Goal: Download file/media

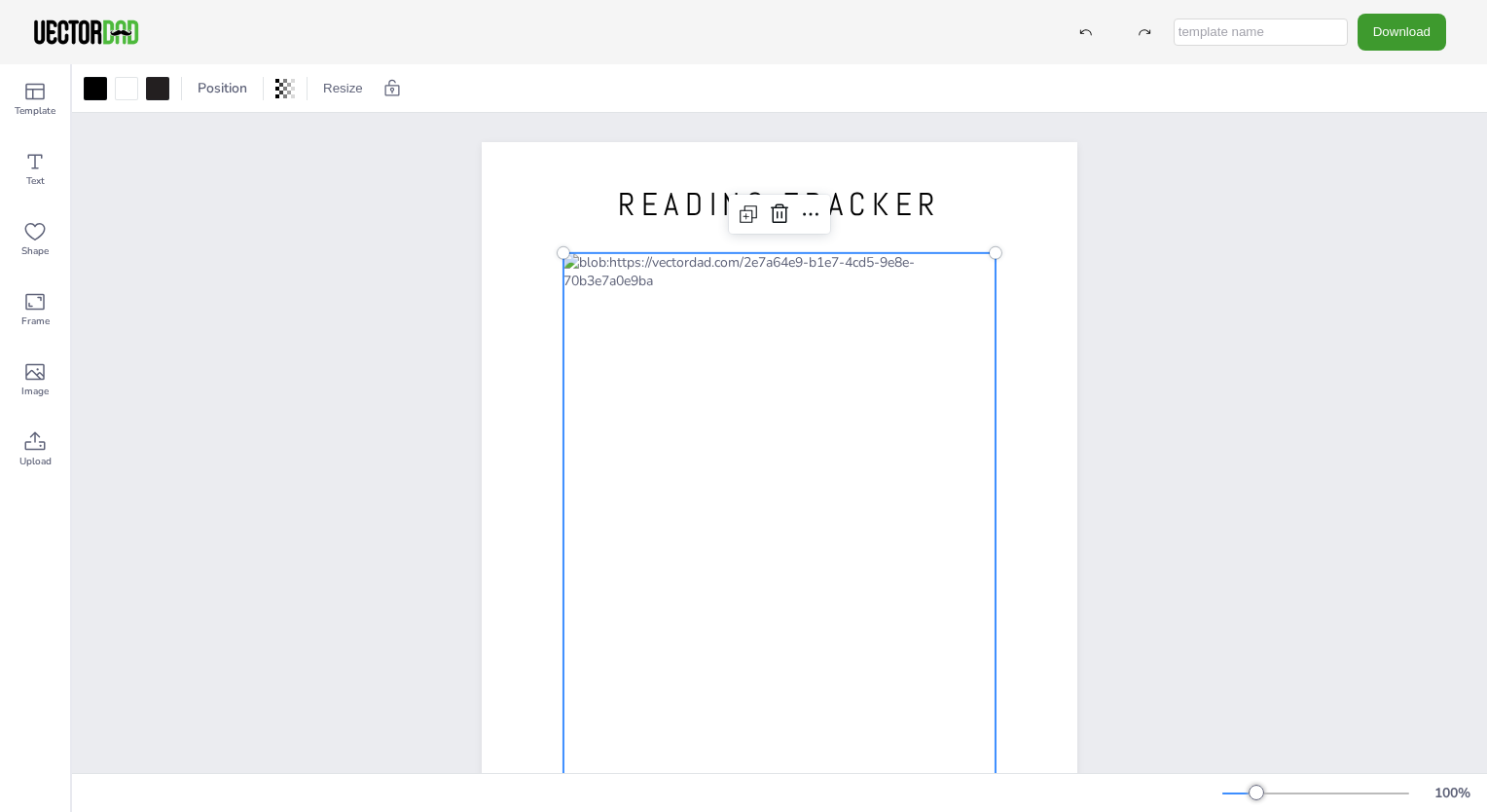
click at [782, 262] on div at bounding box center [780, 538] width 432 height 570
click at [890, 216] on span "READING TRACKER" at bounding box center [779, 203] width 323 height 40
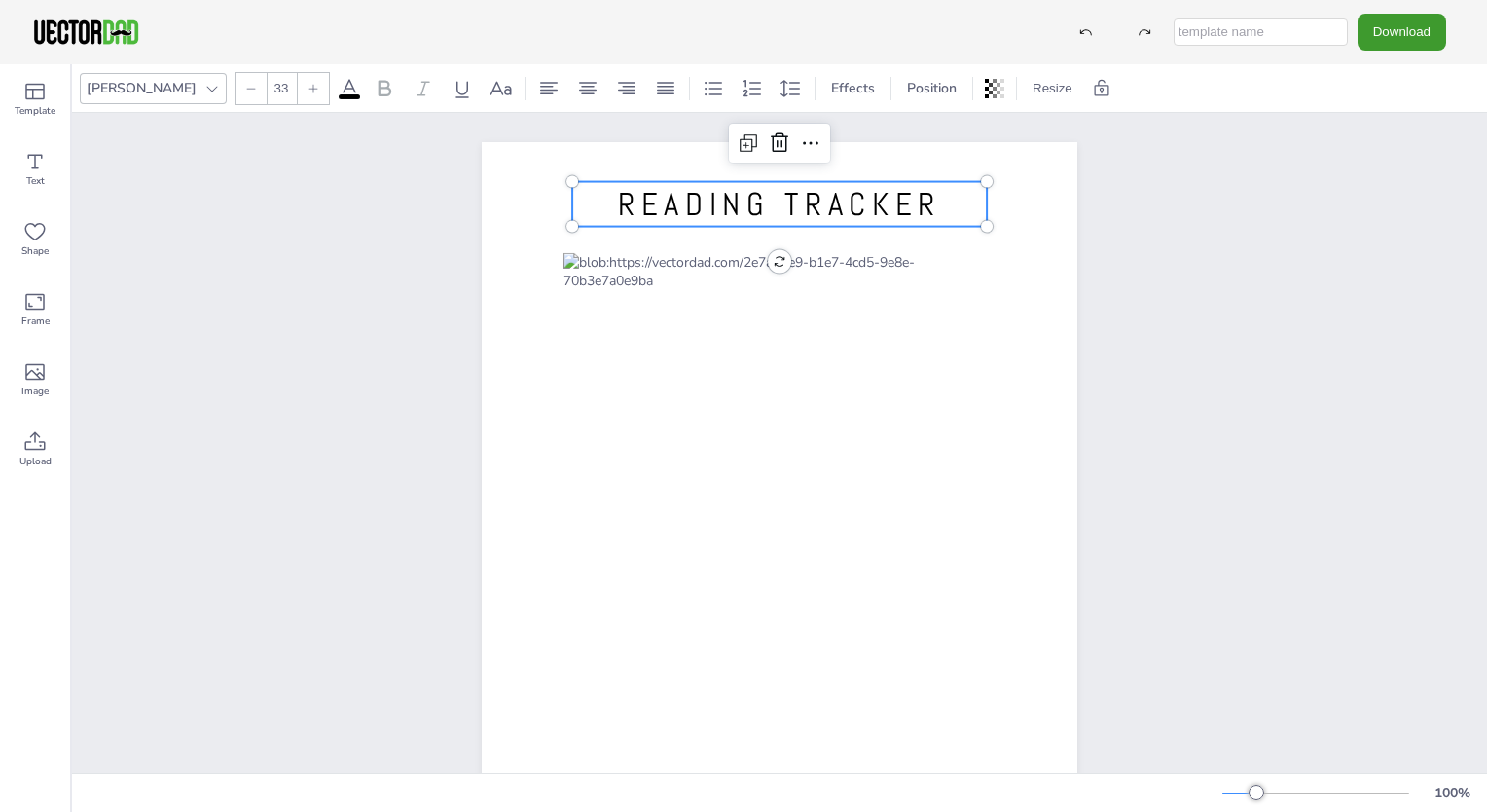
click at [204, 91] on icon at bounding box center [212, 89] width 16 height 16
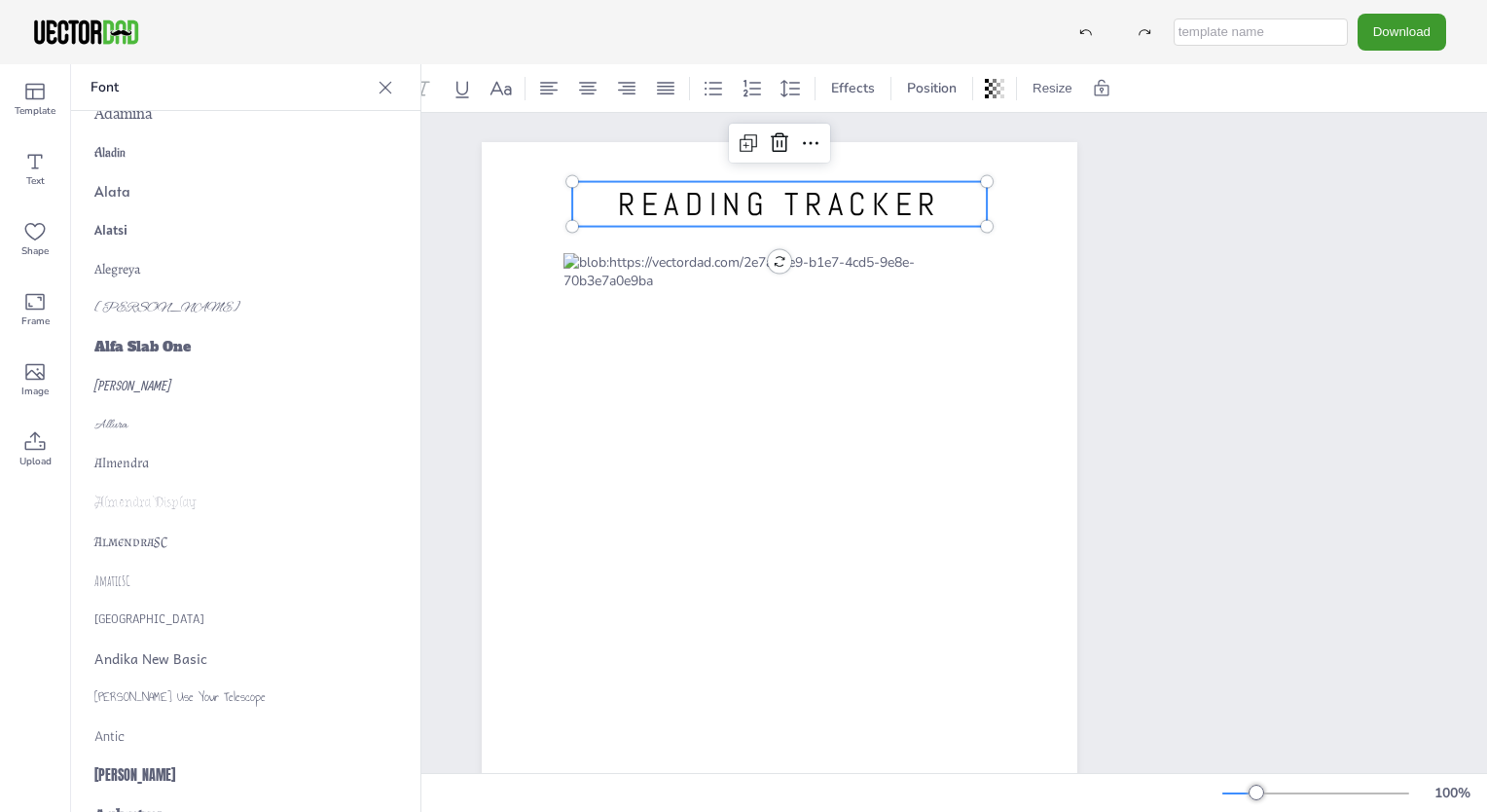
scroll to position [506, 0]
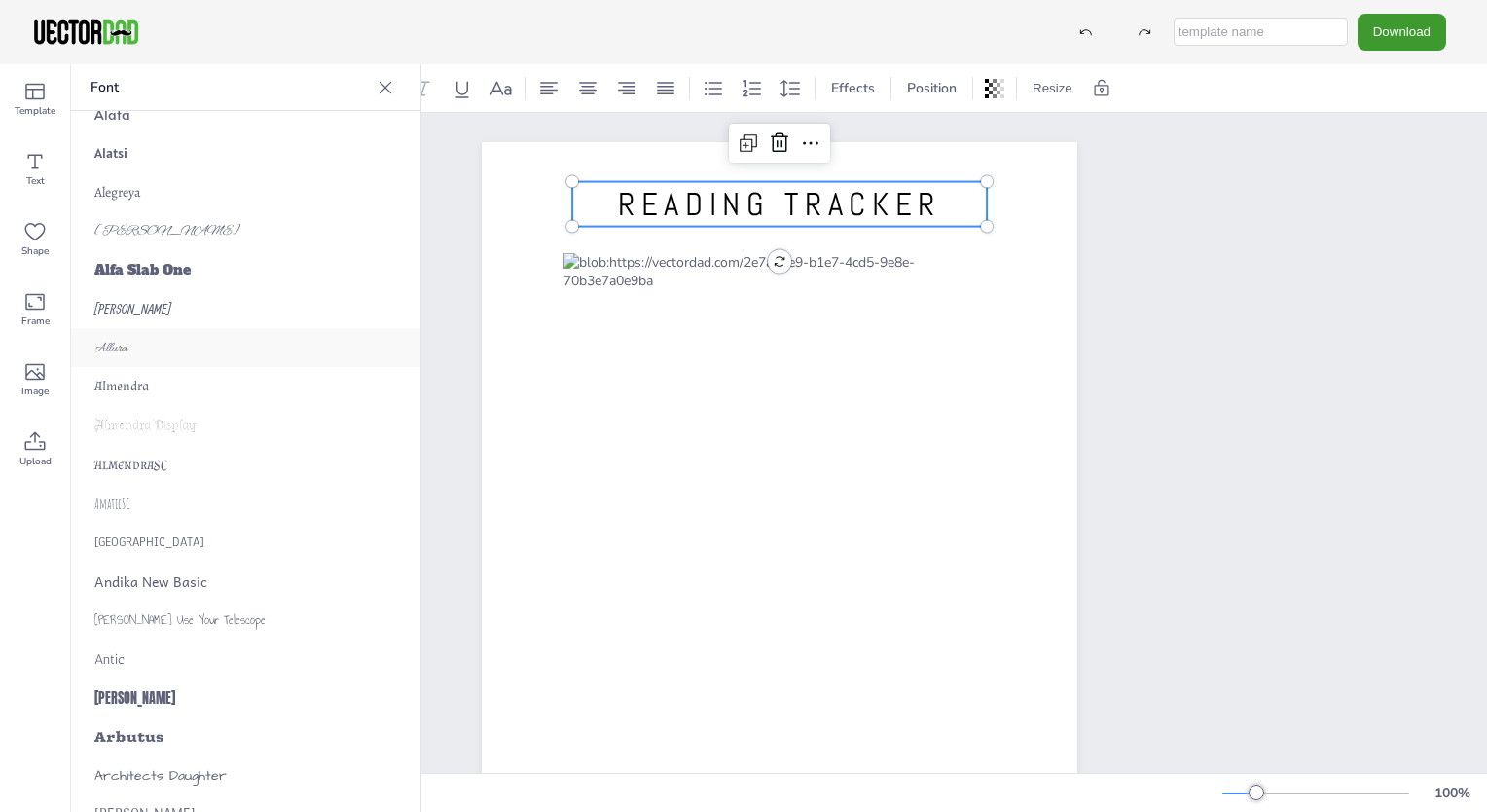
click at [156, 356] on div "Allura" at bounding box center [246, 346] width 349 height 38
click at [126, 290] on div "[PERSON_NAME]" at bounding box center [246, 308] width 349 height 38
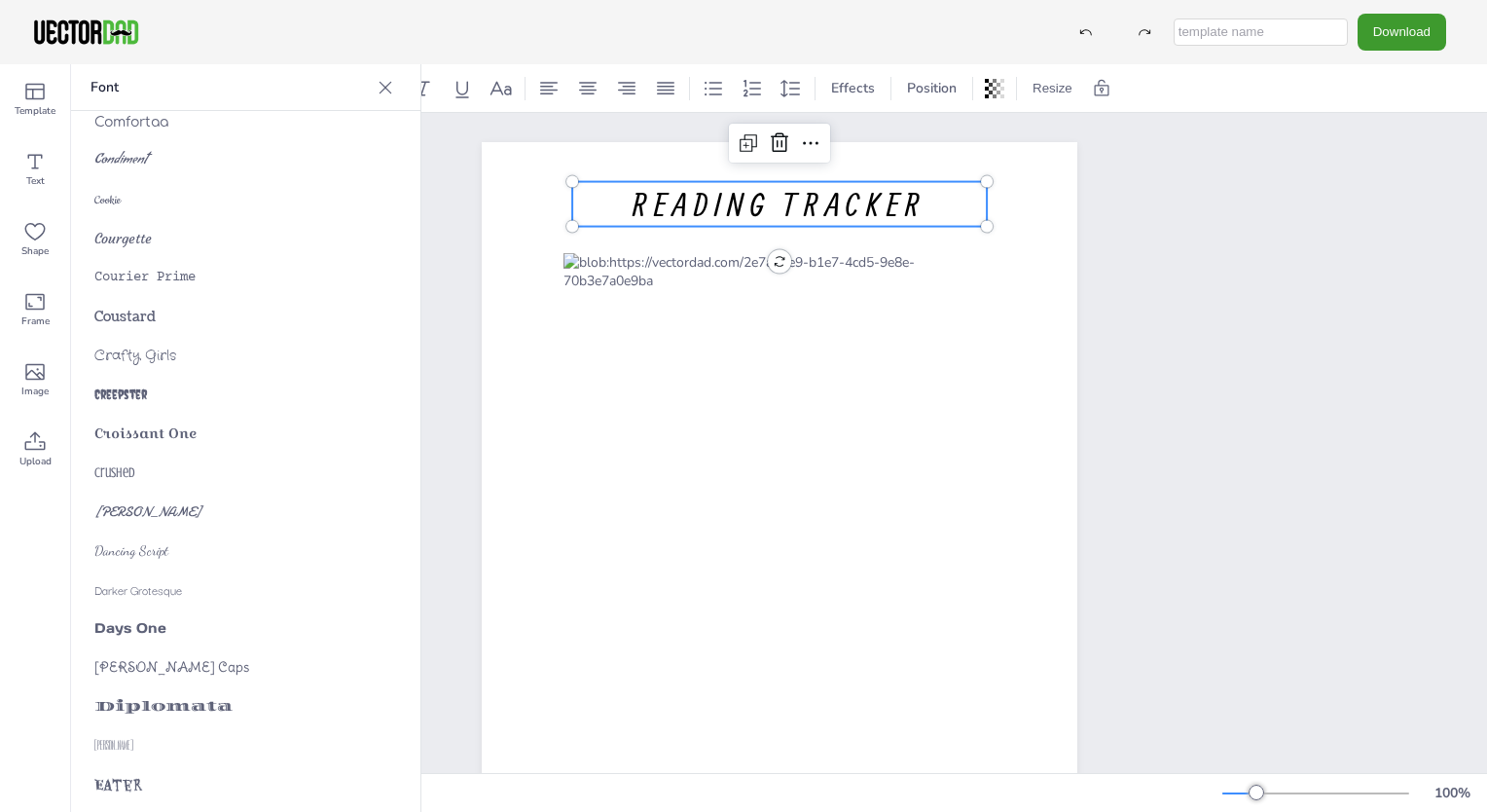
scroll to position [3620, 0]
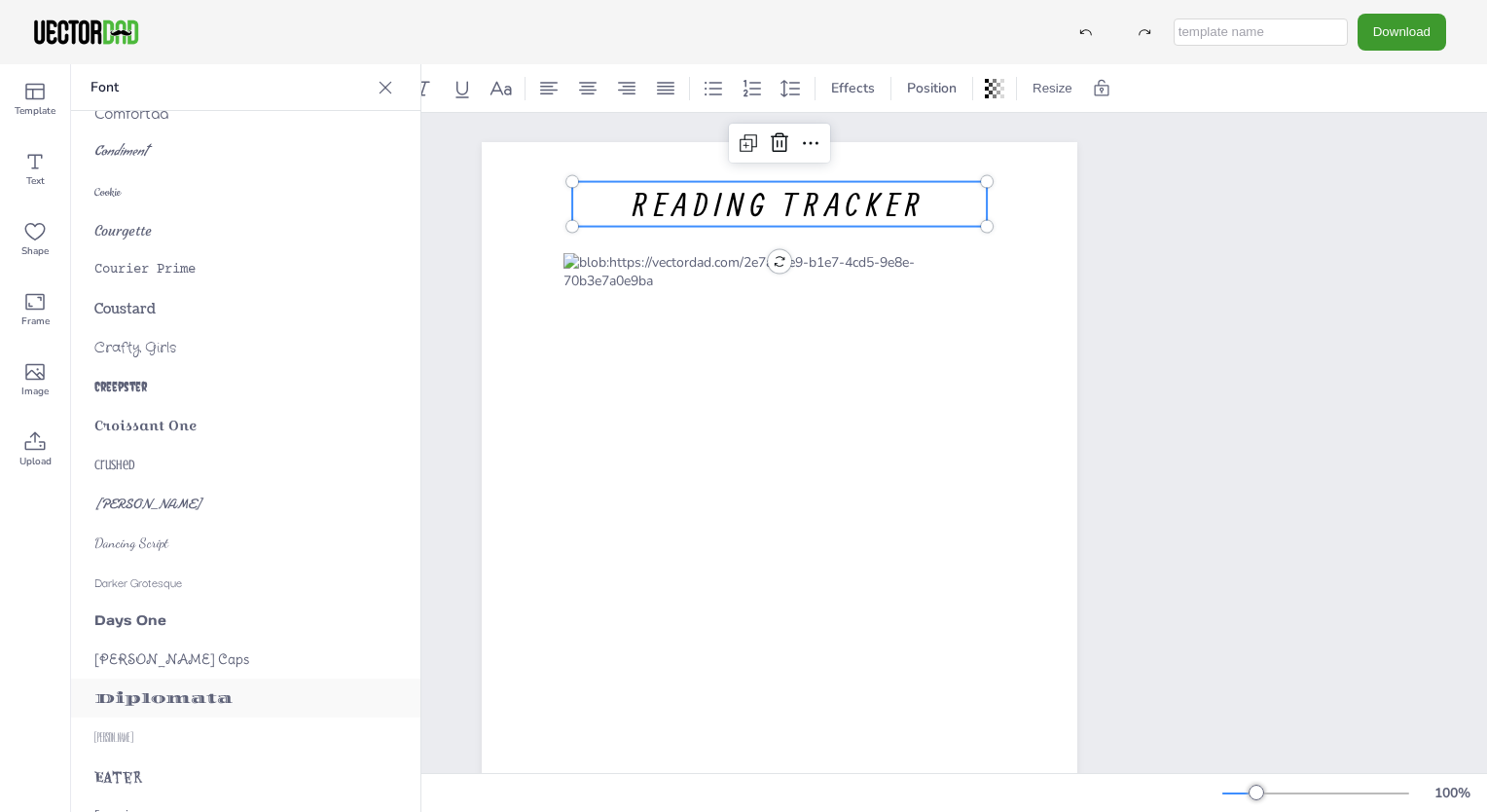
click at [283, 701] on div "Diplomata" at bounding box center [246, 697] width 349 height 38
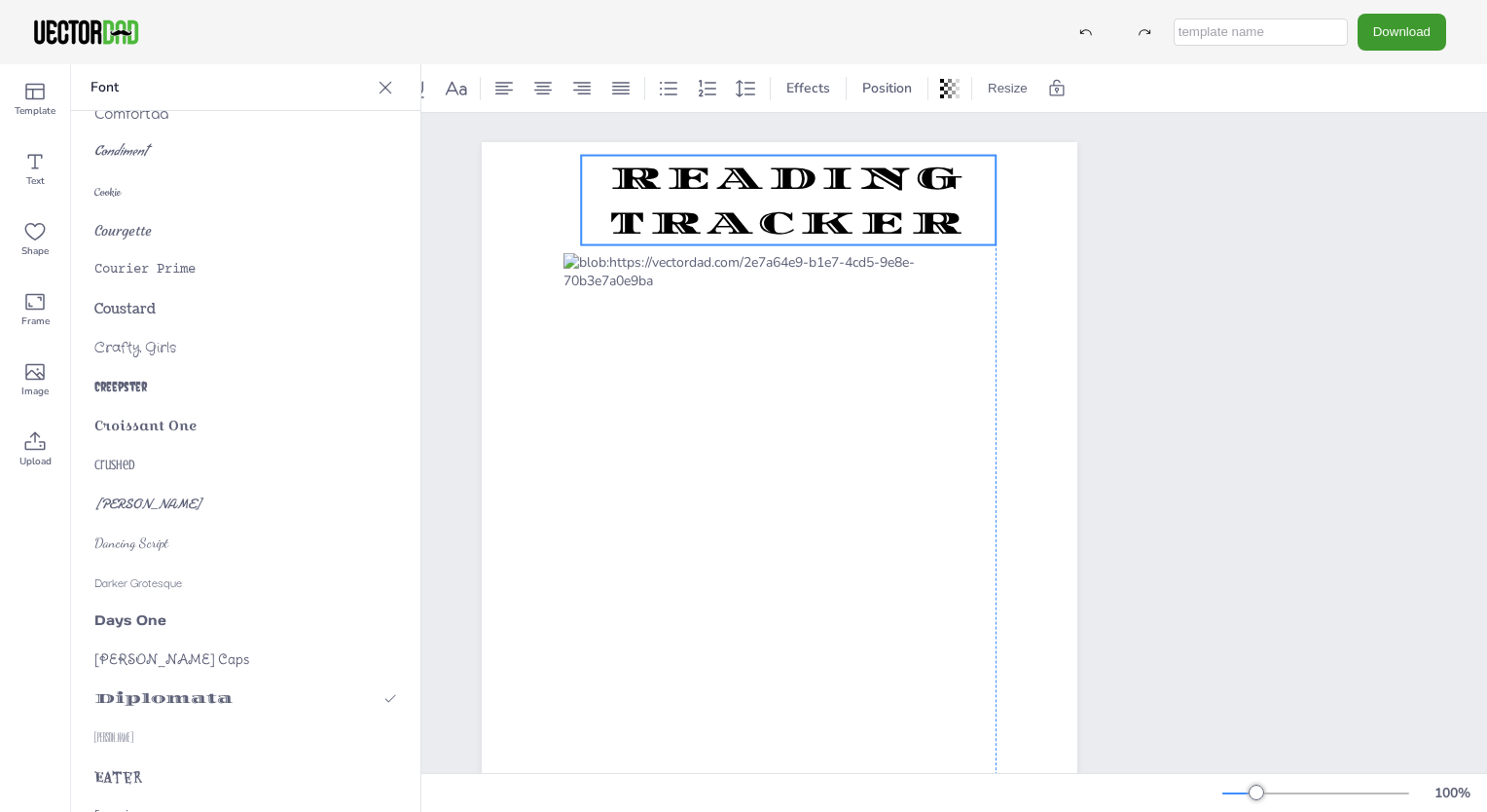
drag, startPoint x: 761, startPoint y: 212, endPoint x: 768, endPoint y: 185, distance: 27.9
click at [768, 185] on span "READING TRACKER" at bounding box center [788, 200] width 359 height 84
click at [547, 95] on icon at bounding box center [544, 89] width 24 height 24
click at [888, 87] on span "Position" at bounding box center [887, 88] width 57 height 19
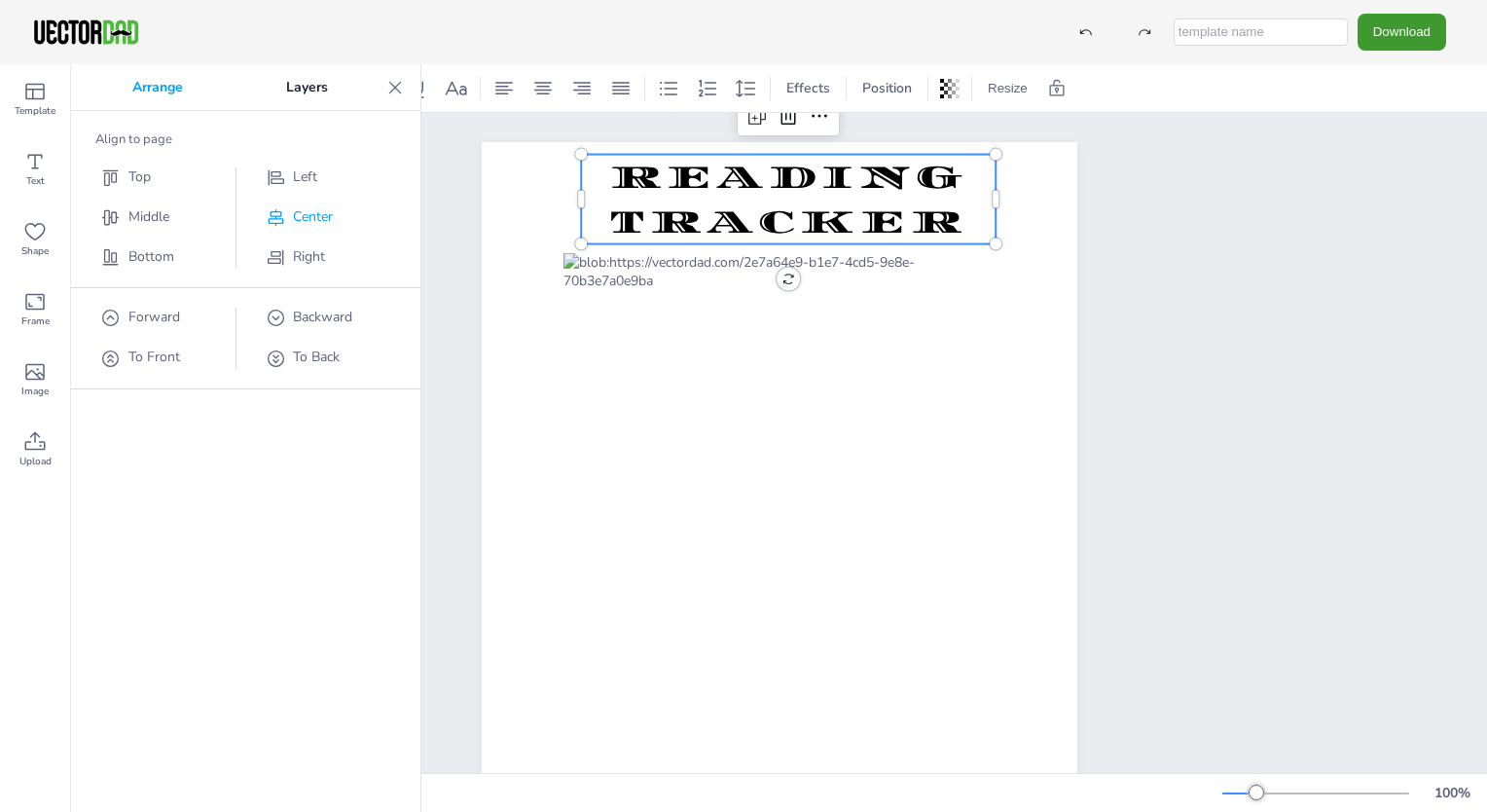
click at [320, 214] on span "Center" at bounding box center [313, 216] width 39 height 19
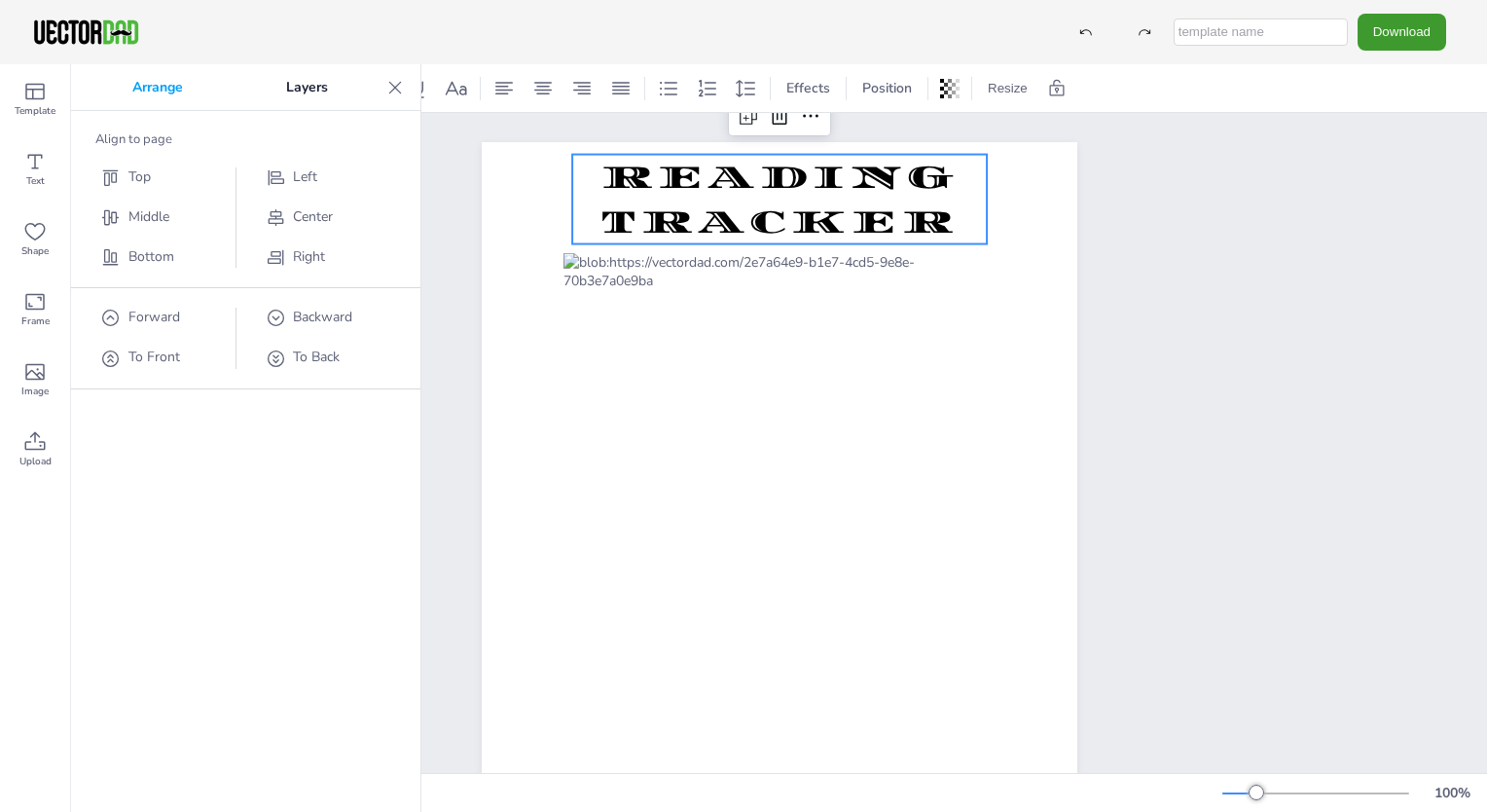
click at [1175, 348] on div "READING TRACKER [DOMAIN_NAME]" at bounding box center [780, 526] width 1415 height 828
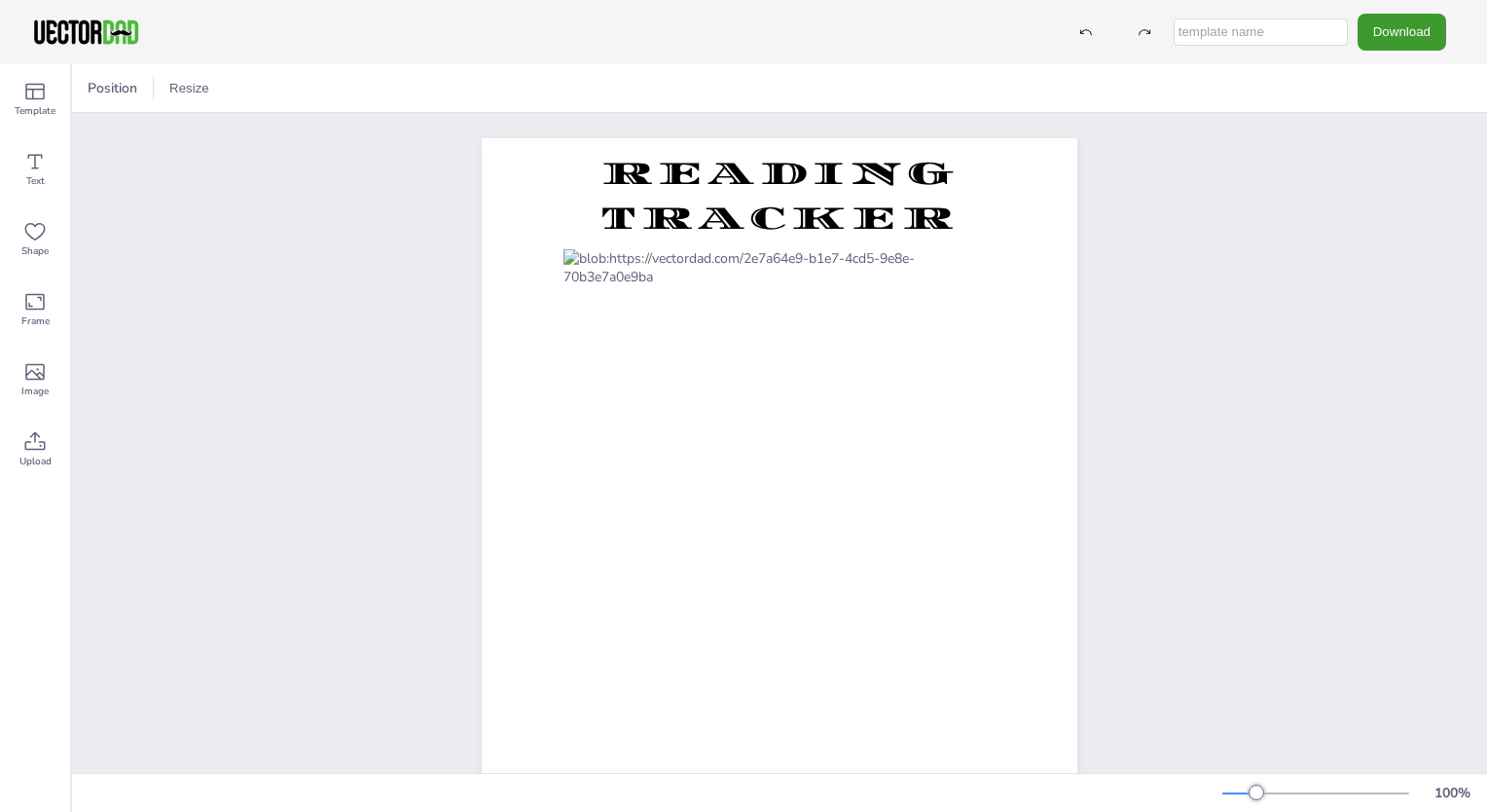
scroll to position [0, 0]
click at [1411, 28] on button "Download" at bounding box center [1402, 32] width 89 height 36
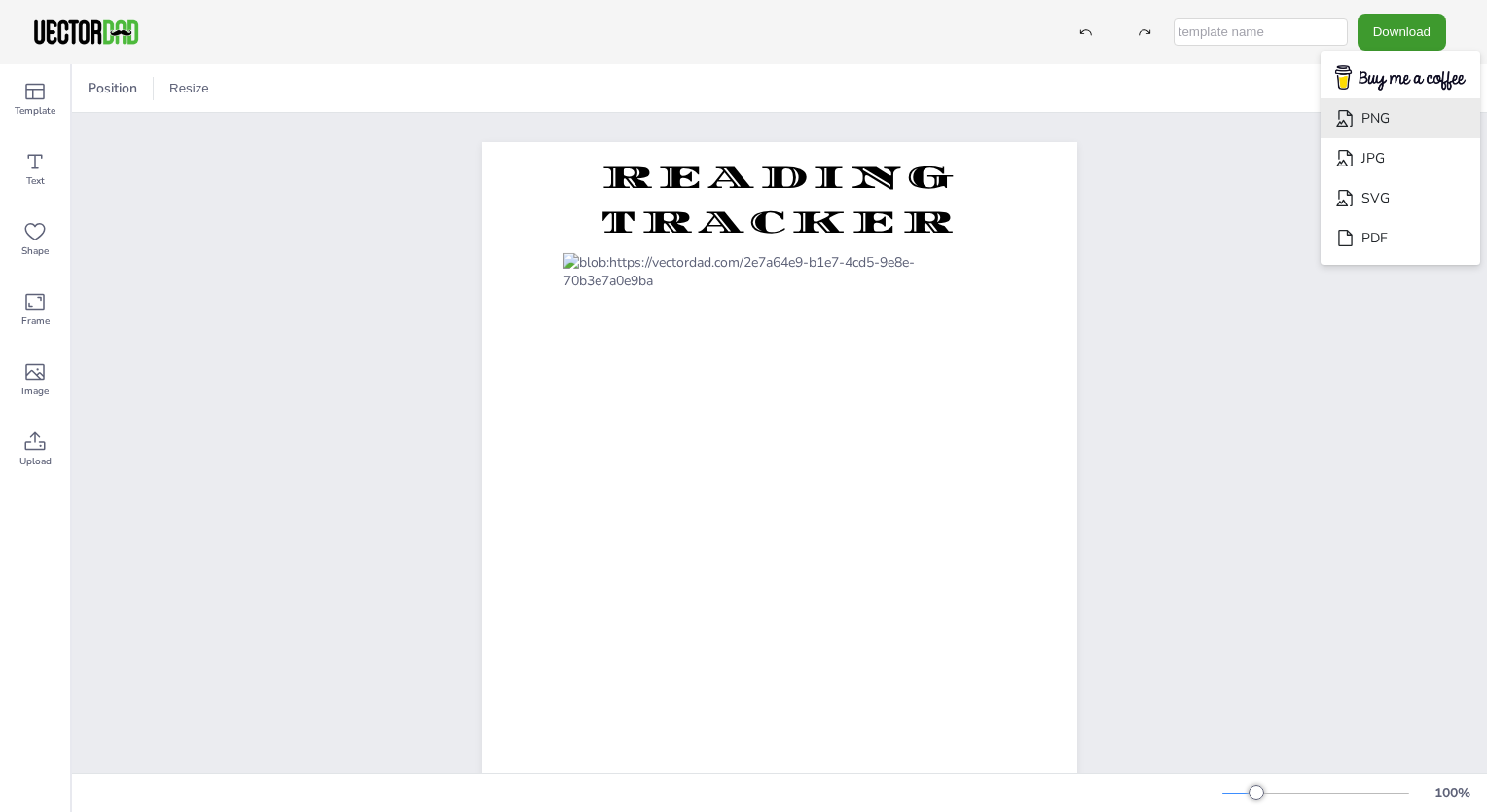
click at [1393, 111] on li "PNG" at bounding box center [1400, 118] width 160 height 39
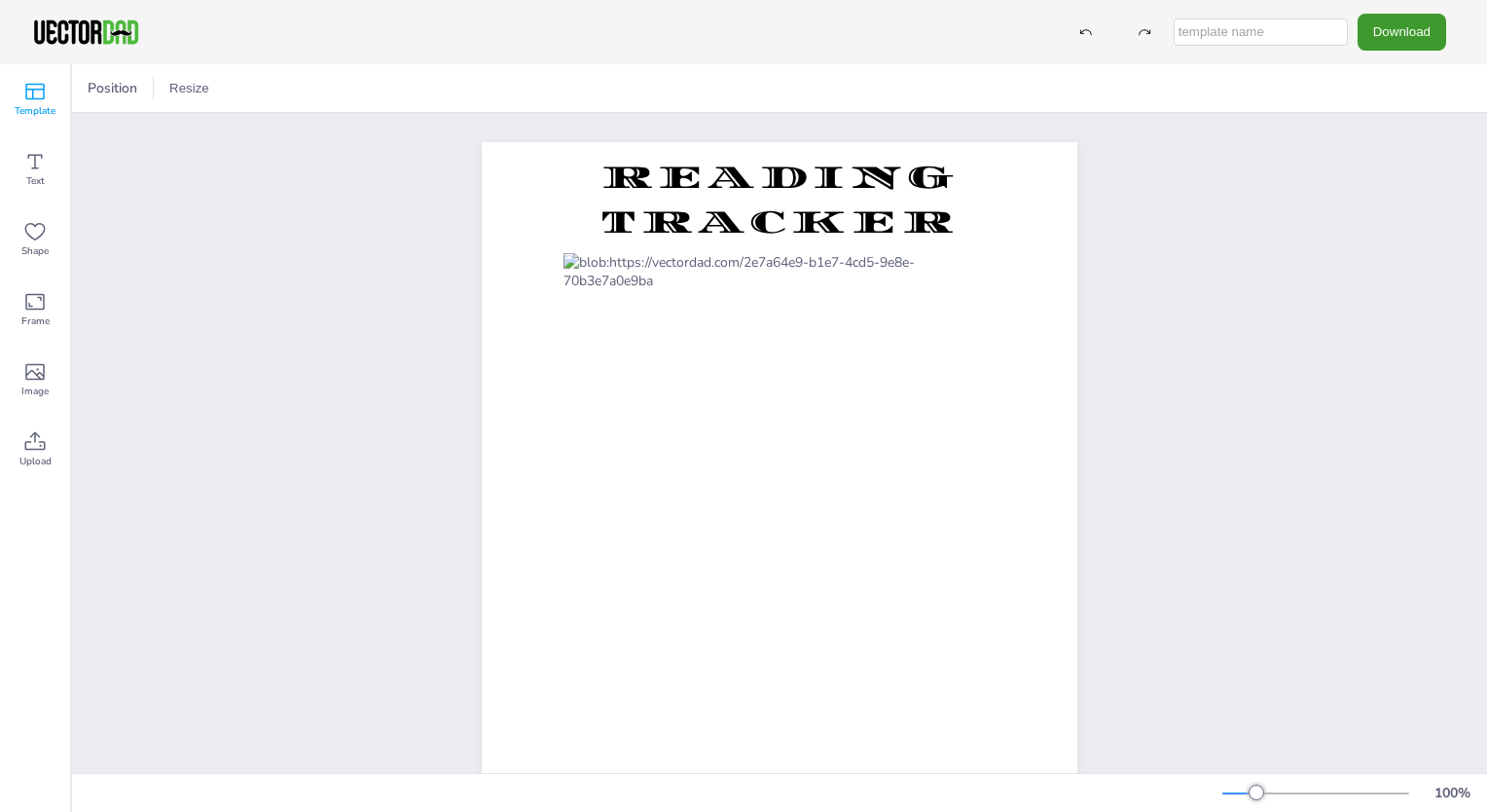
click at [22, 90] on div "Template" at bounding box center [35, 99] width 70 height 70
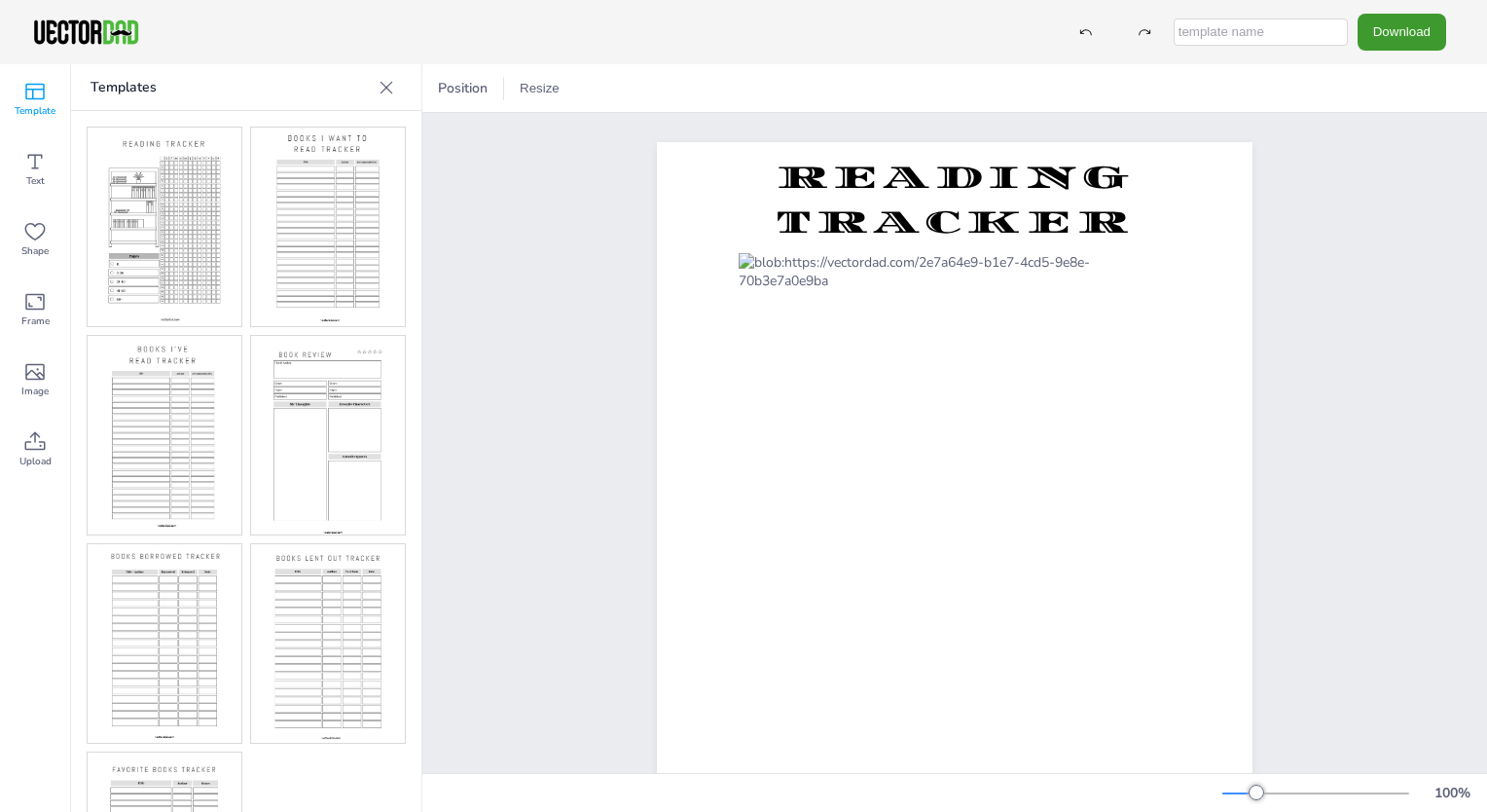
click at [1238, 29] on input "text" at bounding box center [1261, 33] width 175 height 28
type input "series tracker"
click at [1273, 34] on input "series tracker" at bounding box center [1261, 33] width 175 height 28
click at [100, 47] on div at bounding box center [86, 32] width 110 height 40
click at [96, 30] on img at bounding box center [86, 33] width 110 height 30
